Goal: Answer question/provide support: Share knowledge or assist other users

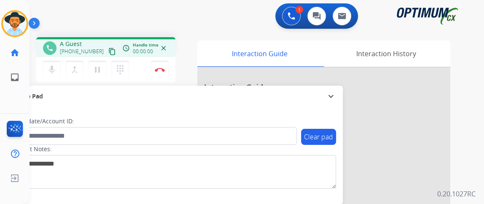
click at [108, 50] on mat-icon "content_copy" at bounding box center [112, 52] width 8 height 8
click at [56, 67] on button "mic Mute" at bounding box center [52, 70] width 18 height 18
click at [52, 73] on mat-icon "mic_off" at bounding box center [52, 69] width 10 height 10
click at [52, 71] on mat-icon "mic" at bounding box center [52, 69] width 10 height 10
click at [54, 70] on mat-icon "mic_off" at bounding box center [52, 69] width 10 height 10
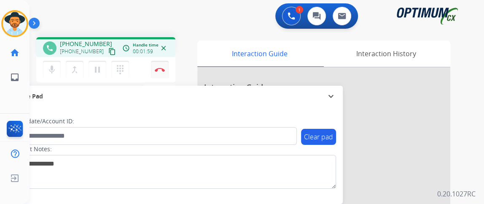
click at [161, 63] on button "Disconnect" at bounding box center [160, 70] width 18 height 18
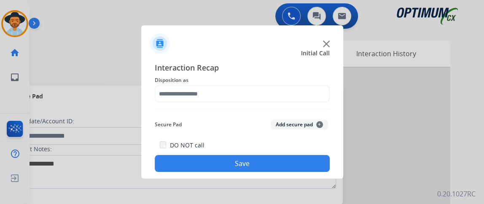
click at [240, 104] on div "Interaction Recap Disposition as Secure Pad Add secure pad + DO NOT call Save" at bounding box center [242, 117] width 175 height 110
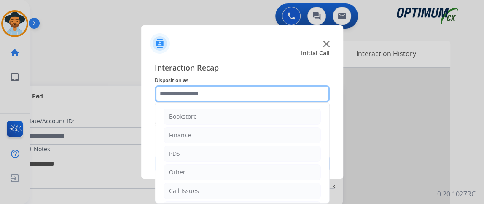
click at [241, 97] on input "text" at bounding box center [242, 93] width 175 height 17
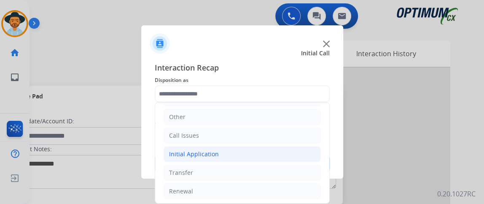
click at [260, 151] on li "Initial Application" at bounding box center [242, 154] width 157 height 16
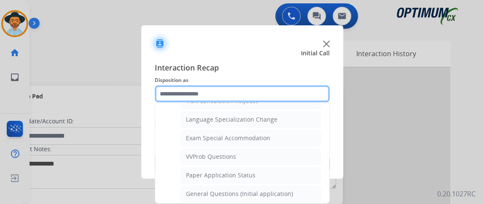
scroll to position [414, 0]
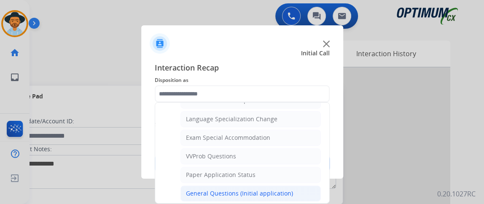
click at [296, 186] on li "General Questions (Initial application)" at bounding box center [250, 193] width 140 height 16
type input "**********"
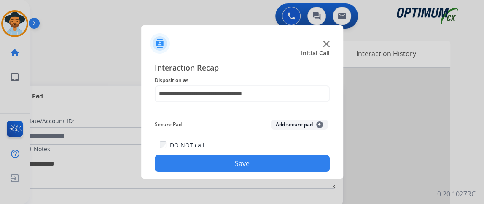
click at [294, 167] on button "Save" at bounding box center [242, 163] width 175 height 17
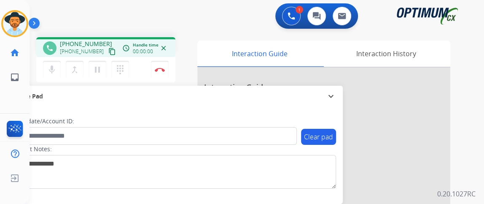
click at [108, 48] on mat-icon "content_copy" at bounding box center [112, 52] width 8 height 8
click at [51, 66] on mat-icon "mic_off" at bounding box center [52, 69] width 10 height 10
click at [51, 66] on mat-icon "mic" at bounding box center [52, 69] width 10 height 10
click at [0, 100] on div "Gilce Busy Edit Avatar Agent: Gilce Routing Profile: NH_Bilingual home Home Hom…" at bounding box center [15, 102] width 30 height 204
click at [54, 67] on mat-icon "mic_off" at bounding box center [52, 69] width 10 height 10
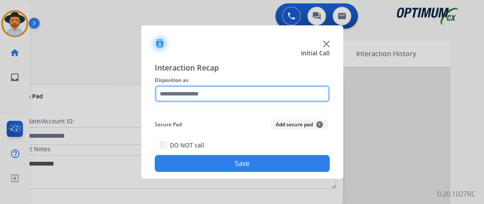
click at [301, 86] on input "text" at bounding box center [242, 93] width 175 height 17
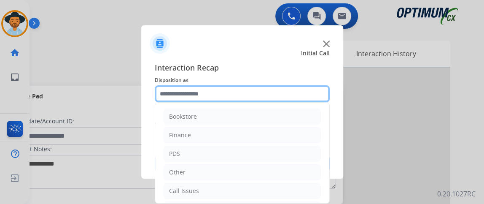
scroll to position [55, 0]
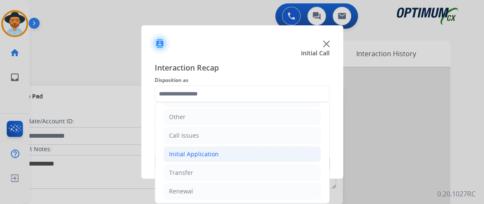
click at [274, 156] on li "Initial Application" at bounding box center [242, 154] width 157 height 16
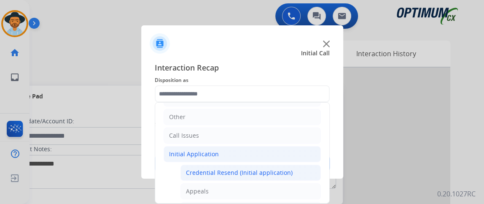
click at [268, 174] on div "Credential Resend (Initial application)" at bounding box center [239, 172] width 107 height 8
type input "**********"
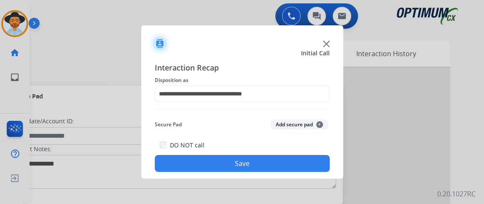
click at [265, 166] on button "Save" at bounding box center [242, 163] width 175 height 17
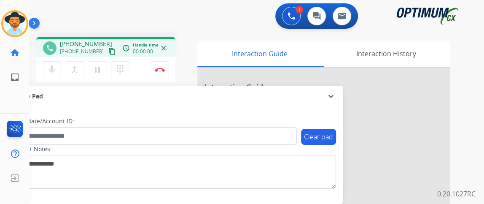
click at [108, 49] on mat-icon "content_copy" at bounding box center [112, 52] width 8 height 8
click at [54, 68] on mat-icon "mic" at bounding box center [52, 69] width 10 height 10
click at [45, 72] on button "mic_off Mute" at bounding box center [52, 70] width 18 height 18
click at [60, 66] on button "mic Mute" at bounding box center [52, 70] width 18 height 18
click at [60, 66] on button "mic_off Mute" at bounding box center [52, 70] width 18 height 18
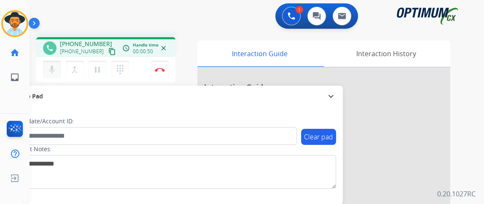
click at [60, 66] on button "mic Mute" at bounding box center [52, 70] width 18 height 18
click at [53, 71] on mat-icon "mic_off" at bounding box center [52, 69] width 10 height 10
click at [53, 71] on mat-icon "mic" at bounding box center [52, 69] width 10 height 10
click at [55, 67] on mat-icon "mic_off" at bounding box center [52, 69] width 10 height 10
click at [46, 62] on button "mic Mute" at bounding box center [52, 70] width 18 height 18
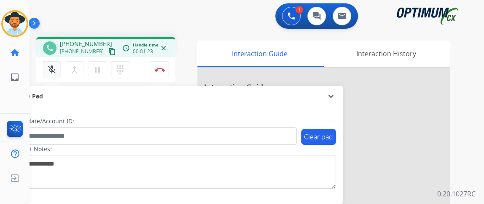
click at [46, 62] on button "mic_off Mute" at bounding box center [52, 70] width 18 height 18
click at [50, 70] on mat-icon "mic" at bounding box center [52, 69] width 10 height 10
click at [56, 65] on mat-icon "mic_off" at bounding box center [52, 69] width 10 height 10
click at [56, 65] on mat-icon "mic" at bounding box center [52, 69] width 10 height 10
click at [51, 70] on mat-icon "mic_off" at bounding box center [52, 69] width 10 height 10
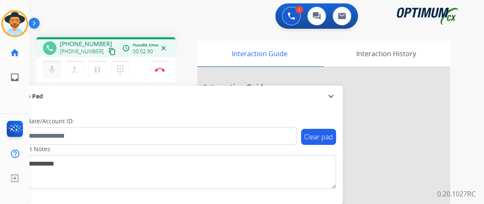
click at [49, 65] on mat-icon "mic" at bounding box center [52, 69] width 10 height 10
click at [49, 64] on mat-icon "mic_off" at bounding box center [52, 69] width 10 height 10
click at [49, 65] on mat-icon "mic" at bounding box center [52, 69] width 10 height 10
click at [49, 65] on mat-icon "mic_off" at bounding box center [52, 69] width 10 height 10
click at [53, 74] on button "mic Mute" at bounding box center [52, 70] width 18 height 18
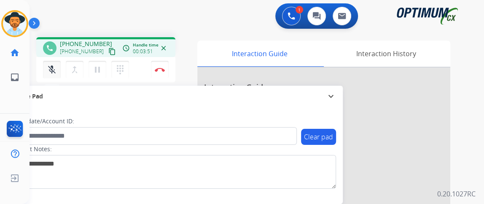
click at [53, 74] on button "mic_off Mute" at bounding box center [52, 70] width 18 height 18
click at [61, 71] on div "mic Mute merge_type Bridge pause Hold dialpad Dialpad" at bounding box center [88, 70] width 91 height 18
click at [51, 70] on mat-icon "mic" at bounding box center [52, 69] width 10 height 10
click at [51, 70] on mat-icon "mic_off" at bounding box center [52, 69] width 10 height 10
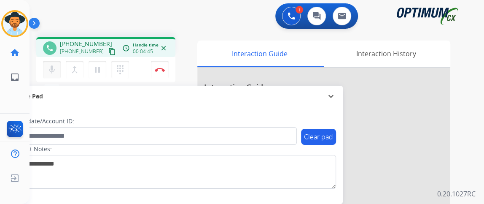
click at [51, 70] on mat-icon "mic" at bounding box center [52, 69] width 10 height 10
click at [51, 70] on mat-icon "mic_off" at bounding box center [52, 69] width 10 height 10
click at [51, 70] on mat-icon "mic" at bounding box center [52, 69] width 10 height 10
click at [51, 70] on mat-icon "mic_off" at bounding box center [52, 69] width 10 height 10
click at [51, 62] on button "mic Mute" at bounding box center [52, 70] width 18 height 18
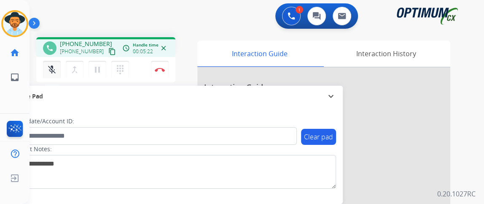
click at [51, 62] on button "mic_off Mute" at bounding box center [52, 70] width 18 height 18
click at [53, 64] on mat-icon "mic" at bounding box center [52, 69] width 10 height 10
click at [49, 71] on mat-icon "mic_off" at bounding box center [52, 69] width 10 height 10
click at [46, 74] on button "mic Mute" at bounding box center [52, 70] width 18 height 18
click at [47, 73] on mat-icon "mic_off" at bounding box center [52, 69] width 10 height 10
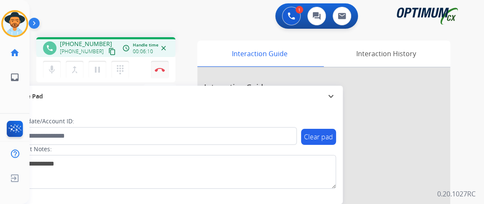
click at [160, 65] on button "Disconnect" at bounding box center [160, 70] width 18 height 18
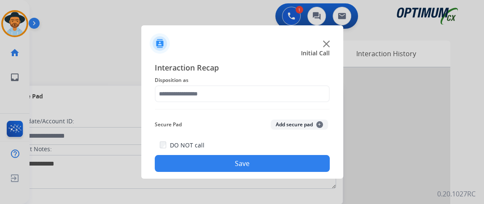
click at [219, 82] on span "Disposition as" at bounding box center [242, 80] width 175 height 10
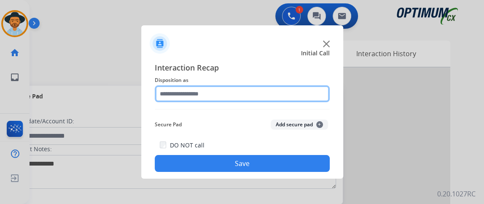
click at [224, 95] on input "text" at bounding box center [242, 93] width 175 height 17
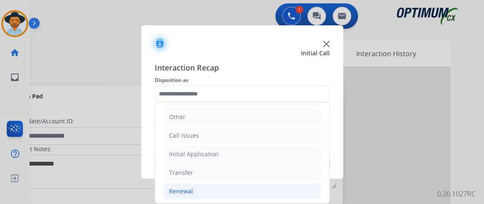
click at [244, 187] on li "Renewal" at bounding box center [242, 191] width 157 height 16
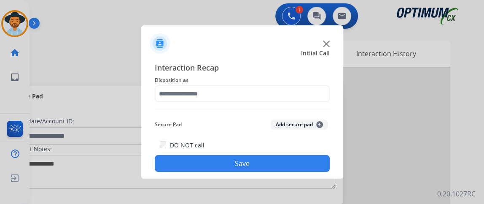
click at [224, 191] on div at bounding box center [242, 102] width 484 height 204
click at [246, 102] on div "Interaction Recap Disposition as Secure Pad Add secure pad + DO NOT call Save" at bounding box center [242, 117] width 175 height 110
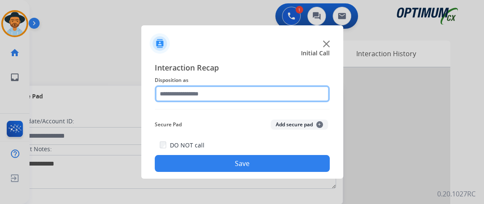
click at [243, 92] on input "text" at bounding box center [242, 93] width 175 height 17
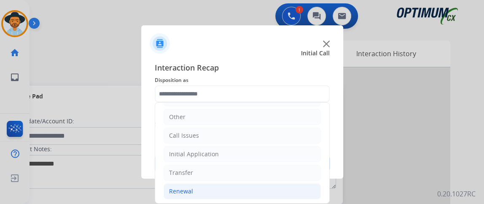
click at [267, 190] on li "Renewal" at bounding box center [242, 191] width 157 height 16
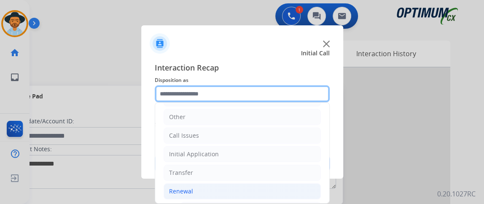
scroll to position [211, 0]
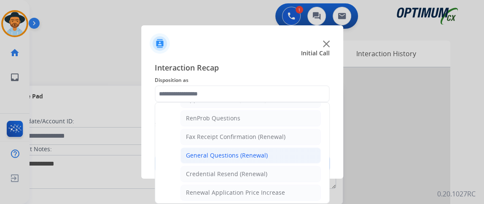
click at [296, 147] on li "General Questions (Renewal)" at bounding box center [250, 155] width 140 height 16
type input "**********"
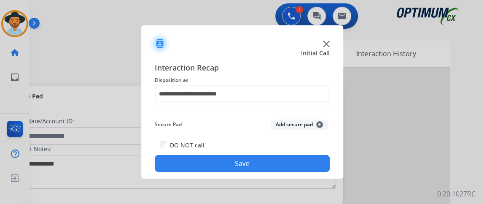
click at [285, 163] on button "Save" at bounding box center [242, 163] width 175 height 17
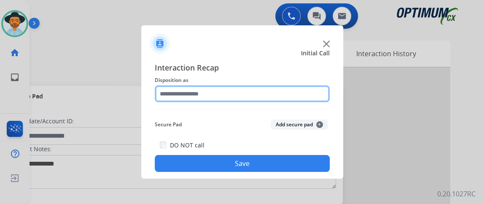
click at [249, 97] on input "text" at bounding box center [242, 93] width 175 height 17
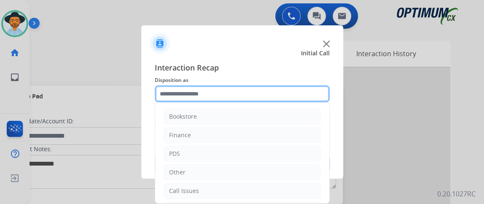
scroll to position [55, 0]
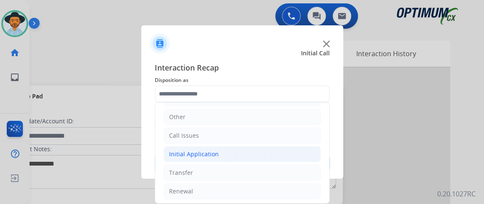
click at [242, 150] on li "Initial Application" at bounding box center [242, 154] width 157 height 16
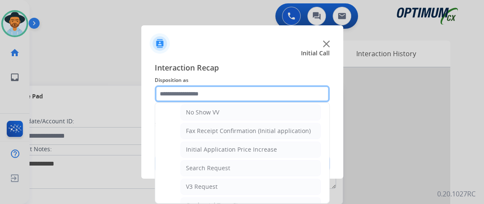
scroll to position [256, 0]
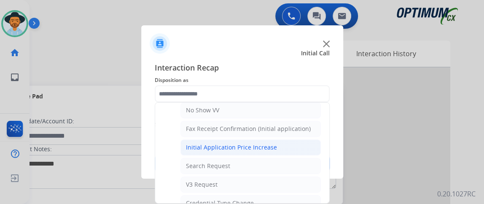
click at [280, 150] on li "Initial Application Price Increase" at bounding box center [250, 147] width 140 height 16
type input "**********"
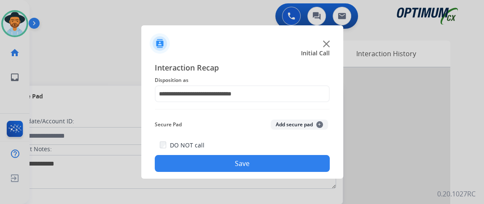
click at [279, 152] on div "DO NOT call Save" at bounding box center [242, 156] width 175 height 32
click at [278, 163] on button "Save" at bounding box center [242, 163] width 175 height 17
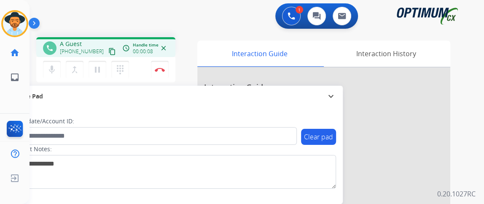
click at [108, 54] on mat-icon "content_copy" at bounding box center [112, 52] width 8 height 8
click at [55, 70] on mat-icon "mic" at bounding box center [52, 69] width 10 height 10
click at [50, 70] on mat-icon "mic_off" at bounding box center [52, 69] width 10 height 10
click at [52, 72] on mat-icon "mic" at bounding box center [52, 69] width 10 height 10
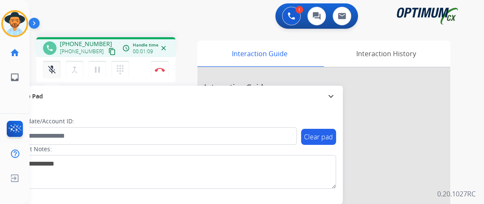
click at [52, 72] on mat-icon "mic_off" at bounding box center [52, 69] width 10 height 10
click at [58, 67] on button "mic Mute" at bounding box center [52, 70] width 18 height 18
click at [54, 73] on mat-icon "mic_off" at bounding box center [52, 69] width 10 height 10
click at [58, 67] on button "mic Mute" at bounding box center [52, 70] width 18 height 18
click at [49, 70] on mat-icon "mic_off" at bounding box center [52, 69] width 10 height 10
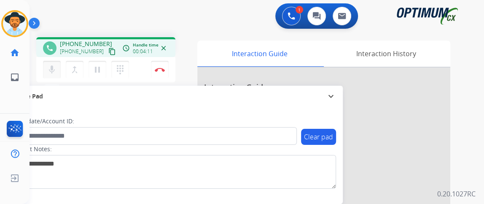
click at [52, 76] on button "mic Mute" at bounding box center [52, 70] width 18 height 18
click at [59, 73] on button "mic_off Mute" at bounding box center [52, 70] width 18 height 18
click at [56, 69] on mat-icon "mic" at bounding box center [52, 69] width 10 height 10
click at [51, 68] on mat-icon "mic_off" at bounding box center [52, 69] width 10 height 10
click at [48, 66] on mat-icon "mic" at bounding box center [52, 69] width 10 height 10
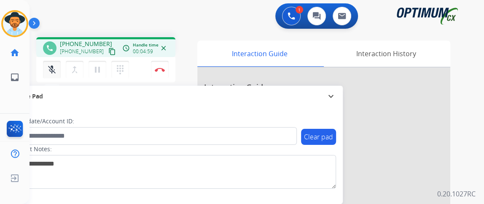
click at [48, 66] on mat-icon "mic_off" at bounding box center [52, 69] width 10 height 10
click at [51, 75] on button "mic Mute" at bounding box center [52, 70] width 18 height 18
click at [54, 70] on mat-icon "mic_off" at bounding box center [52, 69] width 10 height 10
click at [52, 65] on mat-icon "mic" at bounding box center [52, 69] width 10 height 10
click at [52, 65] on mat-icon "mic_off" at bounding box center [52, 69] width 10 height 10
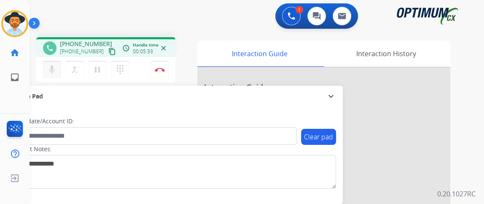
click at [56, 67] on button "mic Mute" at bounding box center [52, 70] width 18 height 18
click at [56, 67] on button "mic_off Mute" at bounding box center [52, 70] width 18 height 18
click at [57, 69] on button "mic Mute" at bounding box center [52, 70] width 18 height 18
click at [54, 66] on mat-icon "mic_off" at bounding box center [52, 69] width 10 height 10
click at [53, 66] on mat-icon "mic" at bounding box center [52, 69] width 10 height 10
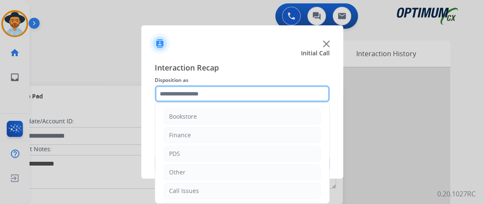
click at [294, 87] on input "text" at bounding box center [242, 93] width 175 height 17
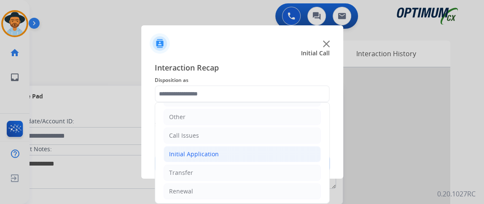
click at [278, 158] on li "Initial Application" at bounding box center [242, 154] width 157 height 16
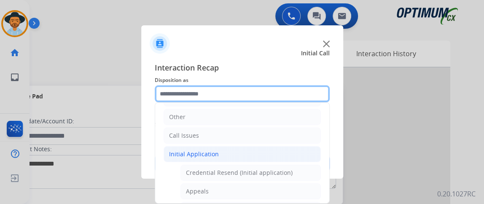
scroll to position [50, 0]
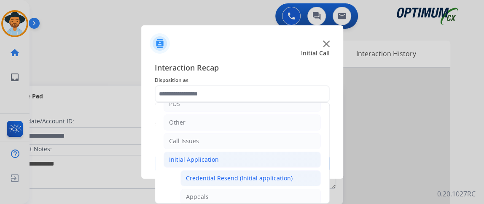
click at [283, 174] on div "Credential Resend (Initial application)" at bounding box center [239, 178] width 107 height 8
type input "**********"
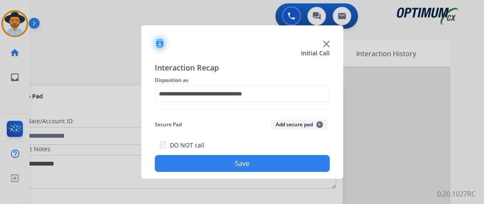
click at [282, 160] on button "Save" at bounding box center [242, 163] width 175 height 17
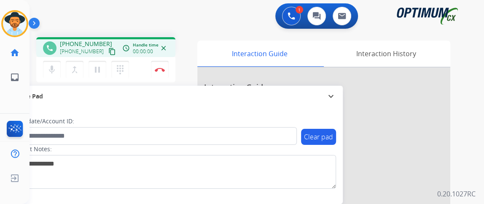
click at [108, 51] on mat-icon "content_copy" at bounding box center [112, 52] width 8 height 8
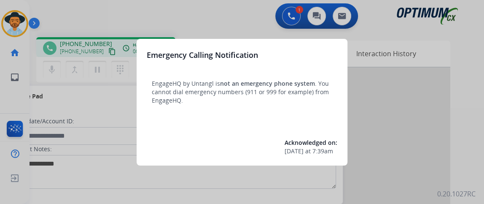
click at [96, 112] on div at bounding box center [242, 102] width 484 height 204
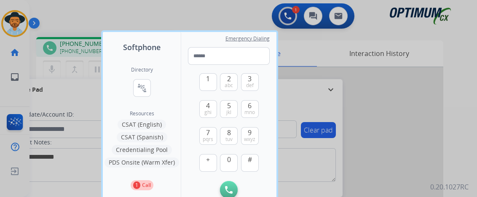
click at [56, 126] on div at bounding box center [238, 98] width 477 height 197
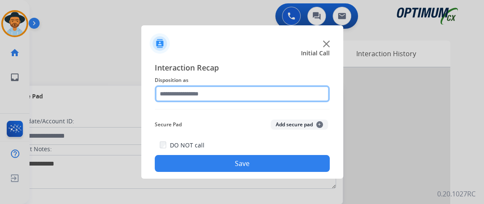
click at [235, 96] on input "text" at bounding box center [242, 93] width 175 height 17
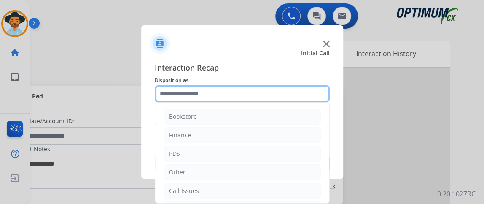
scroll to position [55, 0]
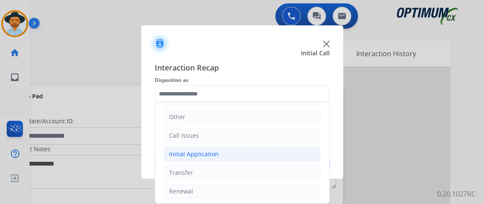
click at [279, 148] on li "Initial Application" at bounding box center [242, 154] width 157 height 16
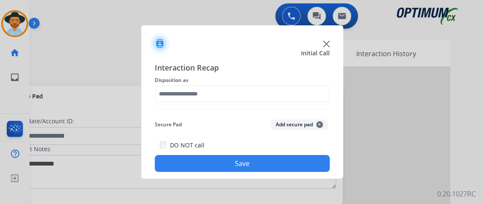
click at [287, 69] on span "Interaction Recap" at bounding box center [242, 68] width 175 height 13
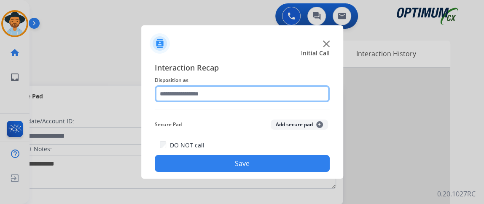
click at [289, 85] on input "text" at bounding box center [242, 93] width 175 height 17
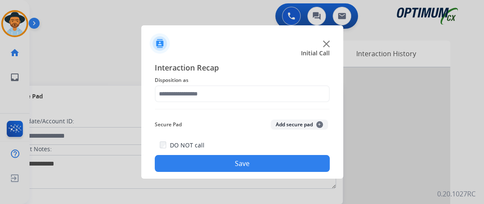
click at [272, 107] on div "Interaction Recap Disposition as Secure Pad Add secure pad + DO NOT call Save" at bounding box center [242, 117] width 175 height 110
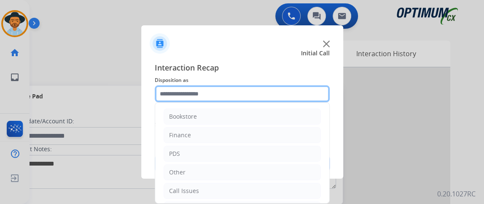
click at [195, 92] on input "text" at bounding box center [242, 93] width 175 height 17
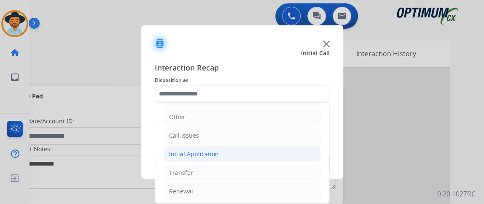
click at [266, 153] on li "Initial Application" at bounding box center [242, 154] width 157 height 16
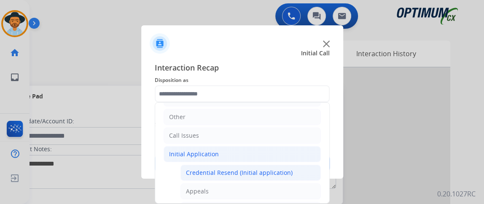
click at [264, 164] on li "Credential Resend (Initial application)" at bounding box center [250, 172] width 140 height 16
type input "**********"
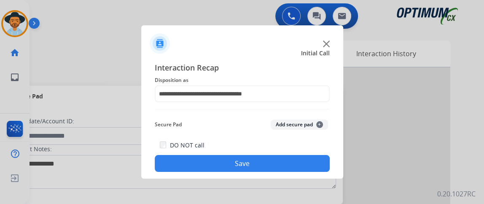
click at [264, 164] on button "Save" at bounding box center [242, 163] width 175 height 17
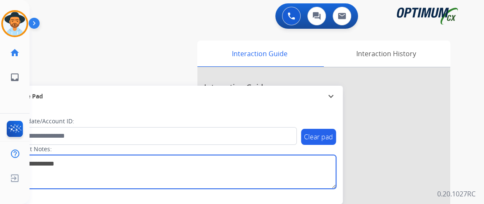
click at [264, 164] on textarea at bounding box center [173, 172] width 325 height 34
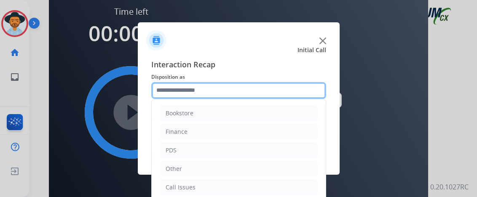
click at [196, 91] on input "text" at bounding box center [238, 90] width 175 height 17
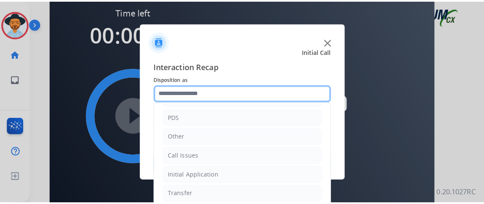
scroll to position [37, 0]
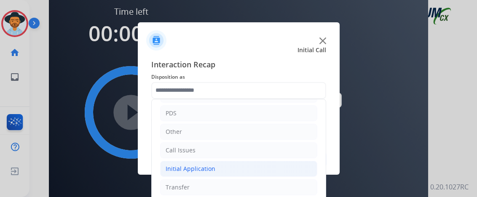
click at [280, 164] on li "Initial Application" at bounding box center [238, 169] width 157 height 16
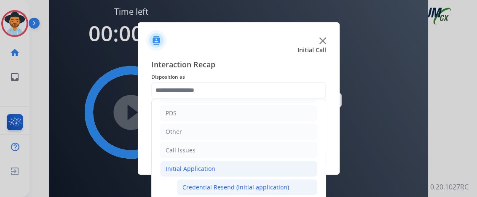
click at [268, 183] on div "Credential Resend (Initial application)" at bounding box center [236, 187] width 107 height 8
type input "**********"
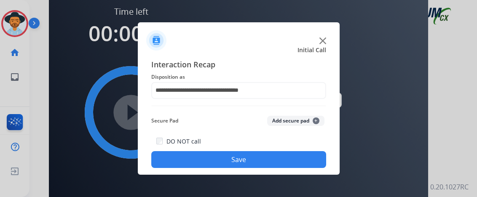
click at [268, 170] on div "**********" at bounding box center [239, 114] width 202 height 124
click at [270, 160] on button "Save" at bounding box center [238, 159] width 175 height 17
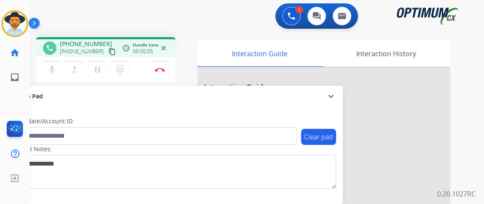
click at [108, 49] on mat-icon "content_copy" at bounding box center [112, 52] width 8 height 8
click at [52, 70] on mat-icon "mic" at bounding box center [52, 69] width 10 height 10
click at [58, 73] on button "mic_off Mute" at bounding box center [52, 70] width 18 height 18
click at [53, 67] on mat-icon "mic" at bounding box center [52, 69] width 10 height 10
click at [56, 70] on mat-icon "mic_off" at bounding box center [52, 69] width 10 height 10
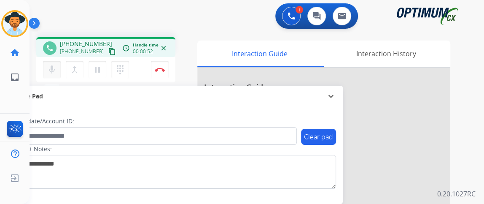
click at [56, 70] on mat-icon "mic" at bounding box center [52, 69] width 10 height 10
click at [108, 51] on mat-icon "content_copy" at bounding box center [112, 52] width 8 height 8
click at [54, 73] on mat-icon "mic_off" at bounding box center [52, 69] width 10 height 10
click at [48, 65] on mat-icon "mic" at bounding box center [52, 69] width 10 height 10
click at [53, 68] on mat-icon "mic_off" at bounding box center [52, 69] width 10 height 10
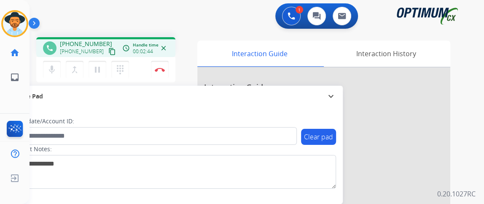
click at [48, 78] on div "mic Mute merge_type Bridge pause Hold dialpad Dialpad Disconnect" at bounding box center [105, 69] width 139 height 25
click at [47, 71] on mat-icon "mic" at bounding box center [52, 69] width 10 height 10
click at [48, 72] on mat-icon "mic_off" at bounding box center [52, 69] width 10 height 10
click at [45, 76] on span "Emails" at bounding box center [45, 77] width 17 height 8
click at [56, 65] on mat-icon "mic" at bounding box center [52, 69] width 10 height 10
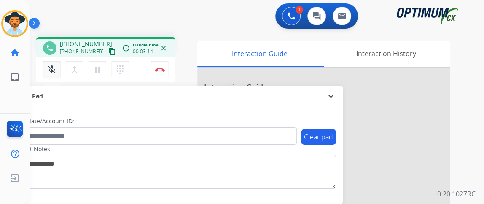
click at [48, 77] on button "mic_off Mute" at bounding box center [52, 70] width 18 height 18
click at [49, 75] on button "mic Mute" at bounding box center [52, 70] width 18 height 18
click at [52, 67] on mat-icon "mic_off" at bounding box center [52, 69] width 10 height 10
click at [52, 71] on mat-icon "mic" at bounding box center [52, 69] width 10 height 10
click at [52, 65] on mat-icon "mic_off" at bounding box center [52, 69] width 10 height 10
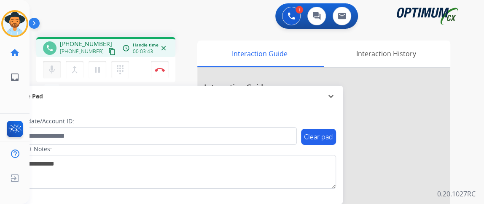
click at [55, 62] on button "mic Mute" at bounding box center [52, 70] width 18 height 18
click at [54, 67] on mat-icon "mic_off" at bounding box center [52, 69] width 10 height 10
click at [54, 67] on mat-icon "mic" at bounding box center [52, 69] width 10 height 10
click at [51, 66] on mat-icon "mic_off" at bounding box center [52, 69] width 10 height 10
click at [61, 65] on div "mic Mute merge_type Bridge pause Hold dialpad Dialpad" at bounding box center [88, 70] width 91 height 18
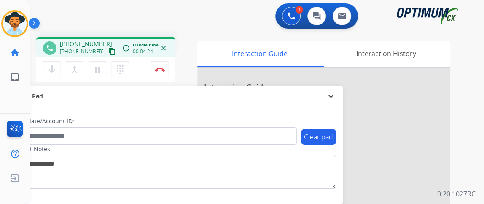
click at [61, 65] on div "mic Mute merge_type Bridge pause Hold dialpad Dialpad" at bounding box center [88, 70] width 91 height 18
click at [51, 67] on mat-icon "mic" at bounding box center [52, 69] width 10 height 10
click at [51, 67] on mat-icon "mic_off" at bounding box center [52, 69] width 10 height 10
click at [42, 67] on div "mic Mute merge_type Bridge pause Hold dialpad Dialpad Disconnect" at bounding box center [105, 69] width 139 height 25
click at [55, 70] on mat-icon "mic" at bounding box center [52, 69] width 10 height 10
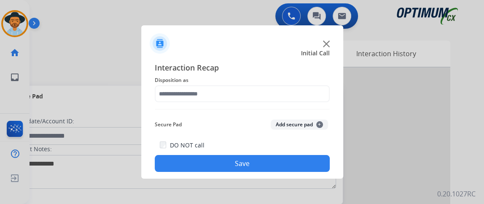
click at [185, 82] on span "Disposition as" at bounding box center [242, 80] width 175 height 10
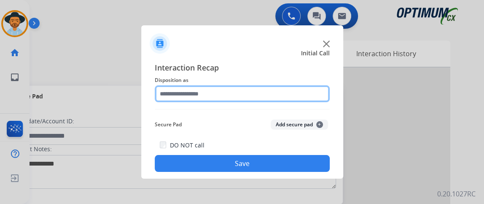
click at [191, 92] on input "text" at bounding box center [242, 93] width 175 height 17
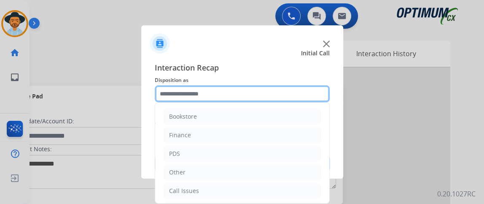
scroll to position [55, 0]
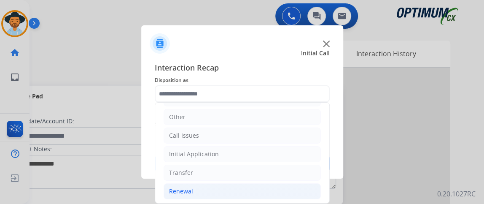
click at [237, 190] on li "Renewal" at bounding box center [242, 191] width 157 height 16
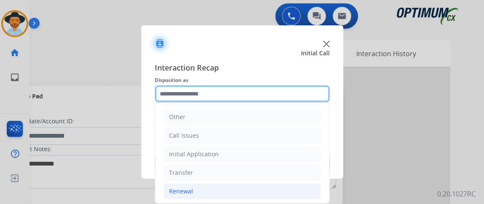
scroll to position [194, 0]
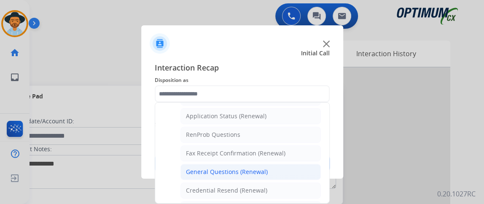
click at [271, 169] on li "General Questions (Renewal)" at bounding box center [250, 172] width 140 height 16
type input "**********"
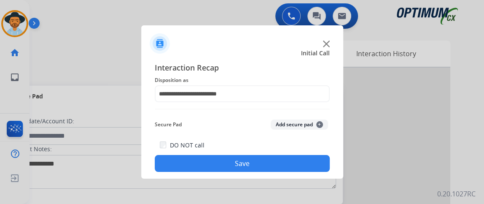
click at [267, 161] on button "Save" at bounding box center [242, 163] width 175 height 17
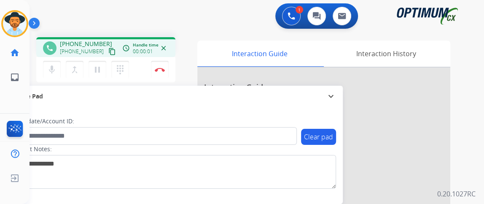
click at [108, 50] on mat-icon "content_copy" at bounding box center [112, 52] width 8 height 8
click at [54, 68] on mat-icon "mic" at bounding box center [52, 69] width 10 height 10
click at [52, 73] on mat-icon "mic_off" at bounding box center [52, 69] width 10 height 10
click at [43, 79] on div "mic Mute merge_type Bridge pause Hold dialpad Dialpad Disconnect" at bounding box center [105, 69] width 139 height 25
click at [50, 73] on mat-icon "mic" at bounding box center [52, 69] width 10 height 10
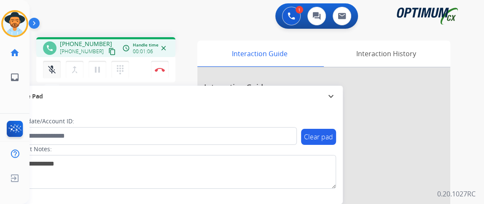
click at [51, 73] on mat-icon "mic_off" at bounding box center [52, 69] width 10 height 10
click at [58, 67] on button "mic Mute" at bounding box center [52, 70] width 18 height 18
click at [53, 71] on mat-icon "mic_off" at bounding box center [52, 69] width 10 height 10
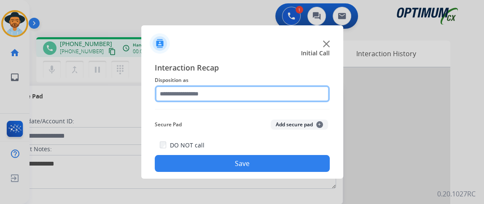
click at [208, 88] on input "text" at bounding box center [242, 93] width 175 height 17
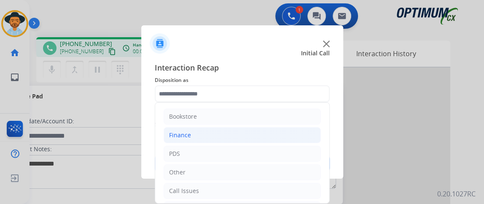
click at [283, 141] on li "Finance" at bounding box center [242, 135] width 157 height 16
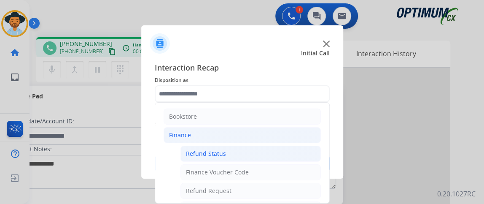
click at [281, 154] on li "Refund Status" at bounding box center [250, 153] width 140 height 16
type input "**********"
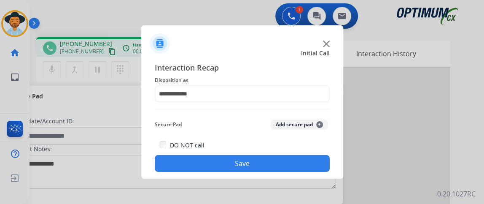
click at [272, 173] on div "**********" at bounding box center [242, 117] width 202 height 124
click at [267, 160] on button "Save" at bounding box center [242, 163] width 175 height 17
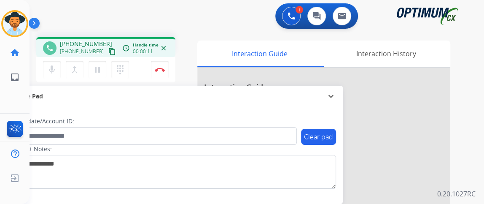
click at [107, 50] on button "content_copy" at bounding box center [112, 51] width 10 height 10
click at [50, 73] on mat-icon "mic" at bounding box center [52, 69] width 10 height 10
click at [58, 66] on button "mic_off Mute" at bounding box center [52, 70] width 18 height 18
click at [55, 66] on mat-icon "mic" at bounding box center [52, 69] width 10 height 10
click at [51, 68] on mat-icon "mic_off" at bounding box center [52, 69] width 10 height 10
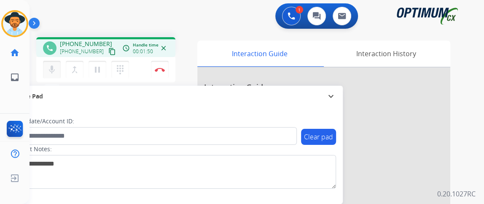
click at [51, 69] on mat-icon "mic" at bounding box center [52, 69] width 10 height 10
click at [51, 69] on mat-icon "mic_off" at bounding box center [52, 69] width 10 height 10
click at [56, 70] on mat-icon "mic" at bounding box center [52, 69] width 10 height 10
click at [56, 71] on mat-icon "mic_off" at bounding box center [52, 69] width 10 height 10
click at [56, 71] on mat-icon "mic" at bounding box center [52, 69] width 10 height 10
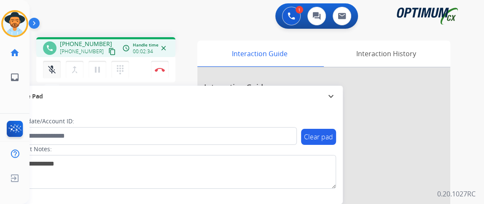
click at [56, 71] on mat-icon "mic_off" at bounding box center [52, 69] width 10 height 10
click at [57, 65] on button "mic Mute" at bounding box center [52, 70] width 18 height 18
click at [50, 71] on mat-icon "mic_off" at bounding box center [52, 69] width 10 height 10
click at [50, 71] on mat-icon "mic" at bounding box center [52, 69] width 10 height 10
click at [50, 71] on mat-icon "mic_off" at bounding box center [52, 69] width 10 height 10
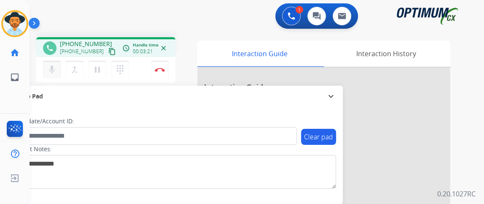
click at [48, 73] on mat-icon "mic" at bounding box center [52, 69] width 10 height 10
click at [48, 73] on mat-icon "mic_off" at bounding box center [52, 69] width 10 height 10
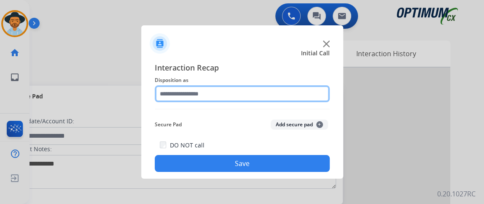
click at [242, 86] on input "text" at bounding box center [242, 93] width 175 height 17
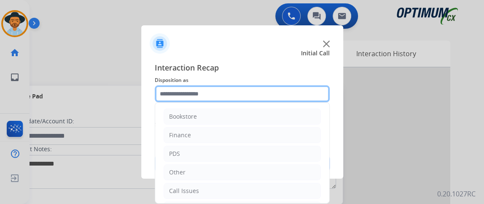
scroll to position [55, 0]
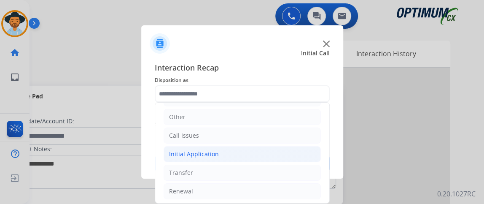
click at [274, 158] on li "Initial Application" at bounding box center [242, 154] width 157 height 16
click at [270, 171] on div "Credential Resend (Initial application)" at bounding box center [239, 172] width 107 height 8
type input "**********"
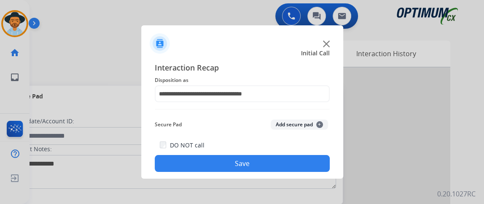
click at [269, 166] on button "Save" at bounding box center [242, 163] width 175 height 17
